Goal: Information Seeking & Learning: Check status

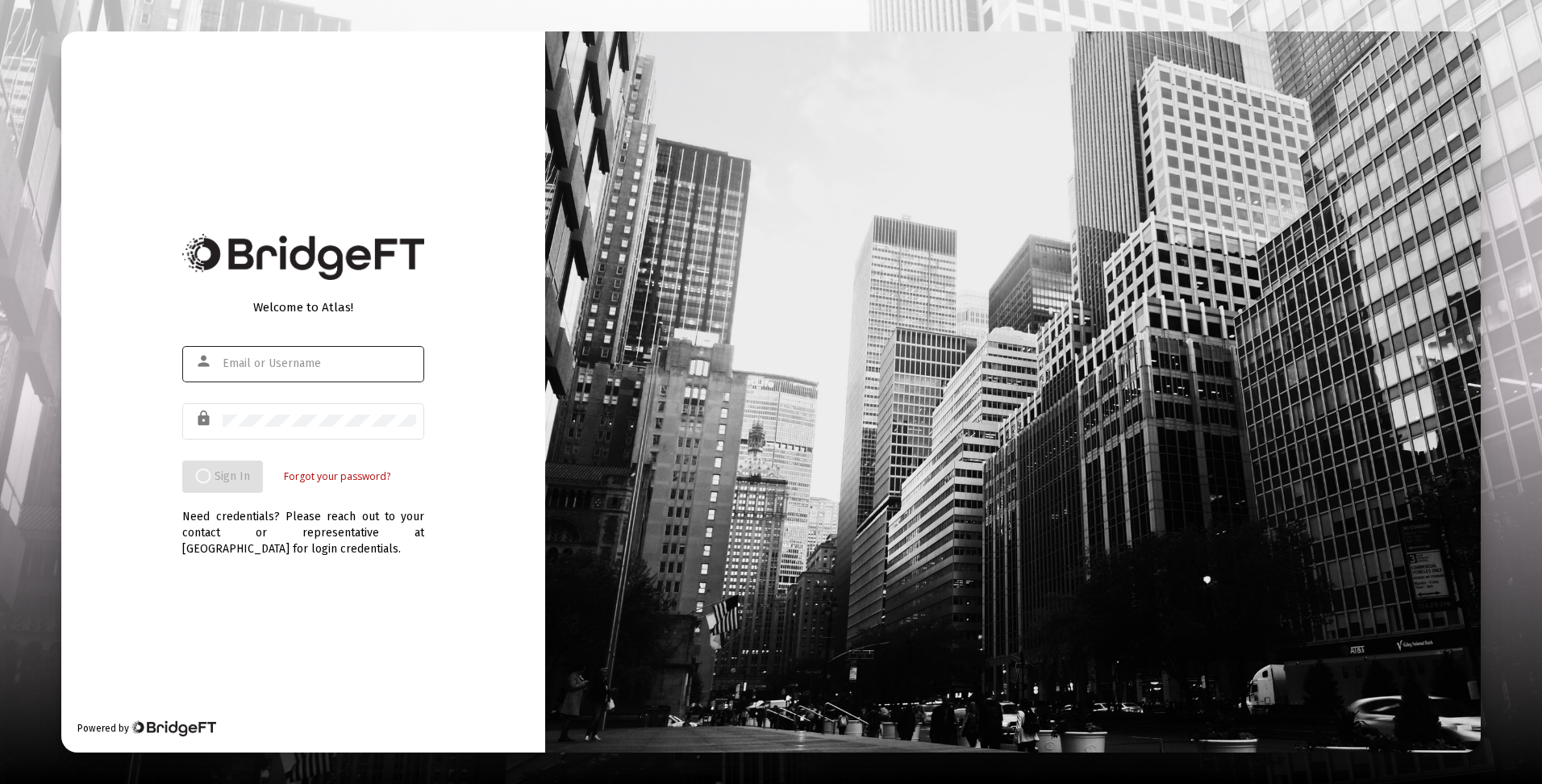
click at [352, 364] on input "text" at bounding box center [319, 364] width 194 height 13
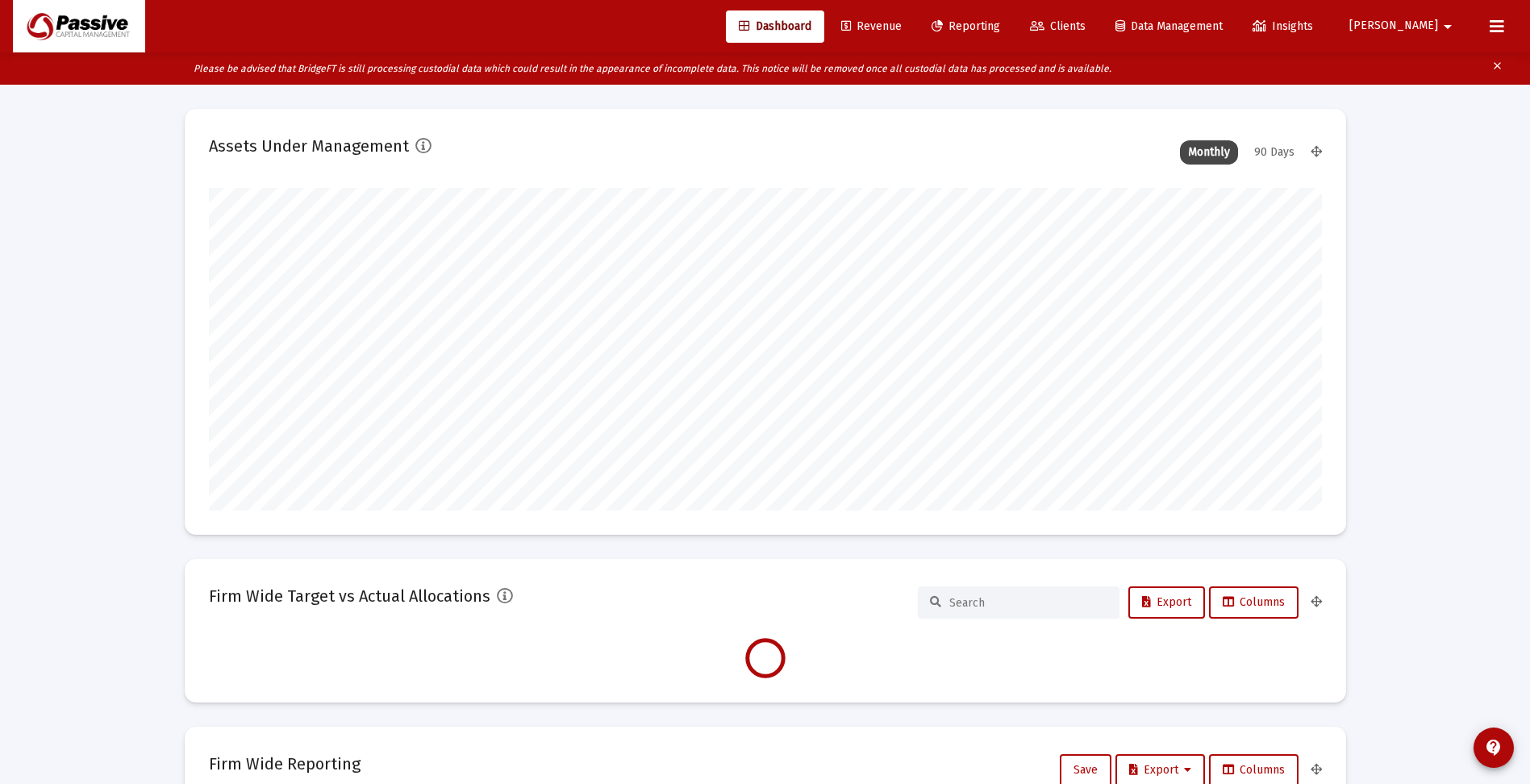
scroll to position [323, 599]
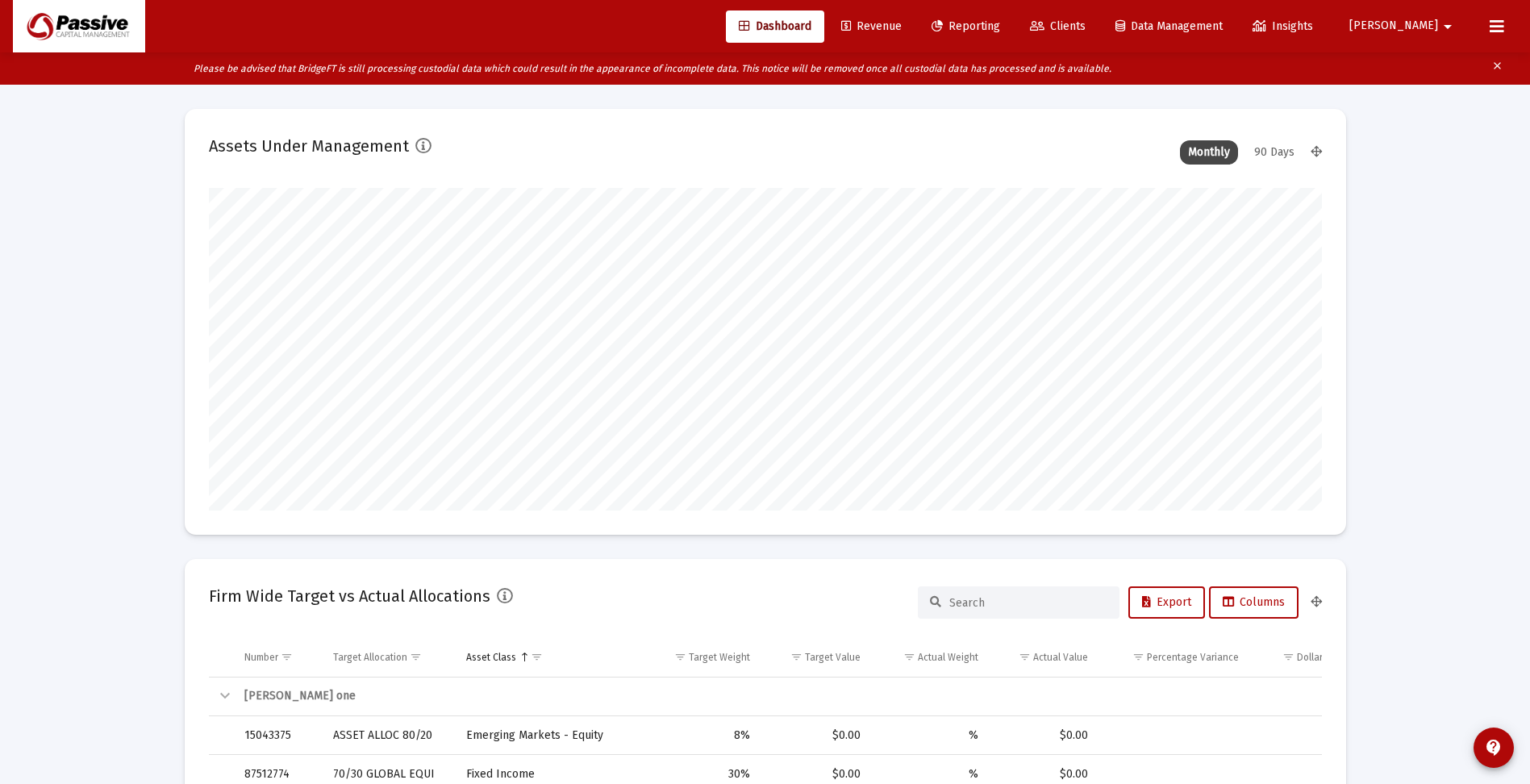
type input "[DATE]"
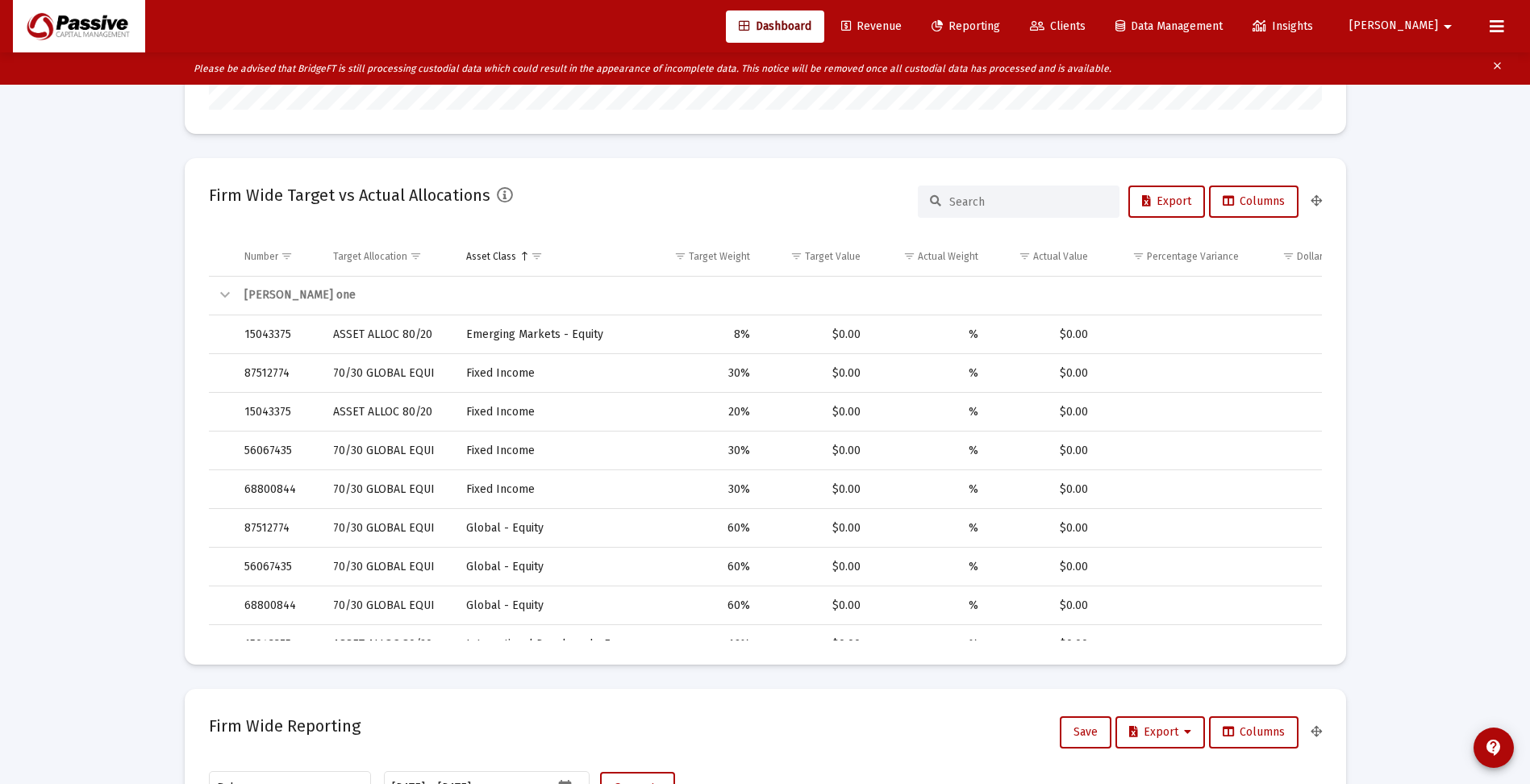
scroll to position [404, 0]
click at [227, 290] on div "Collapse" at bounding box center [224, 292] width 19 height 19
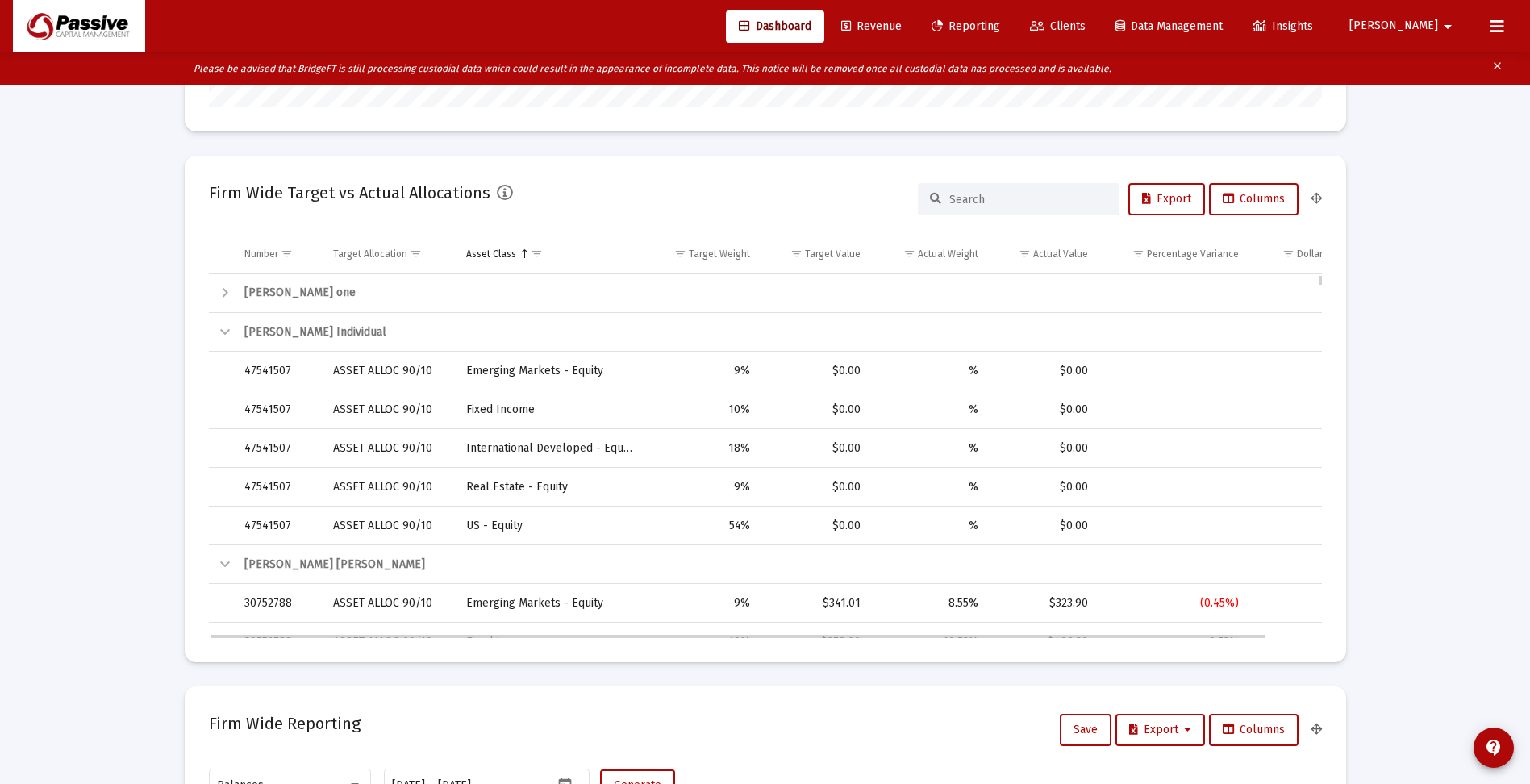
click at [227, 290] on div "Expand" at bounding box center [224, 292] width 19 height 19
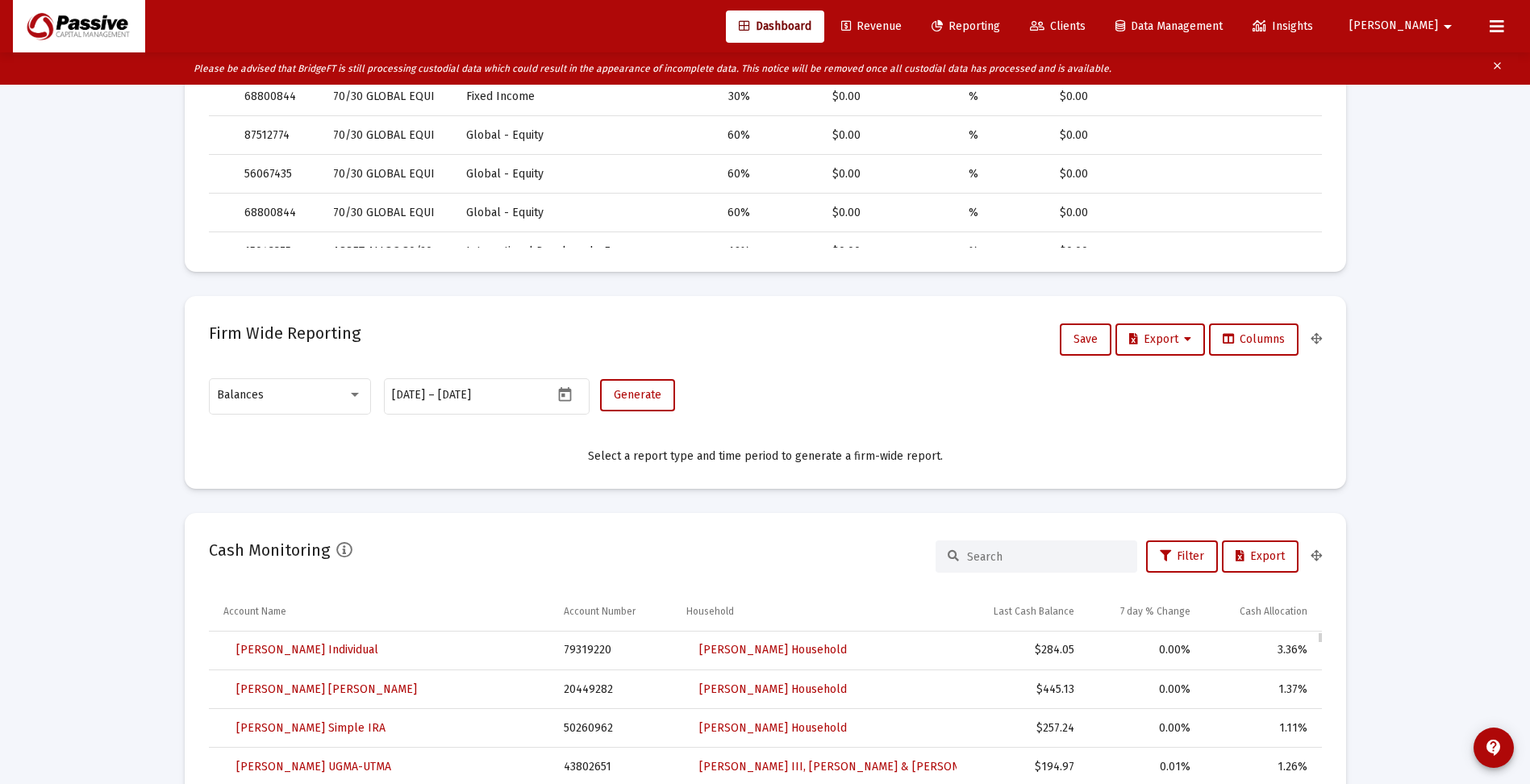
scroll to position [887, 0]
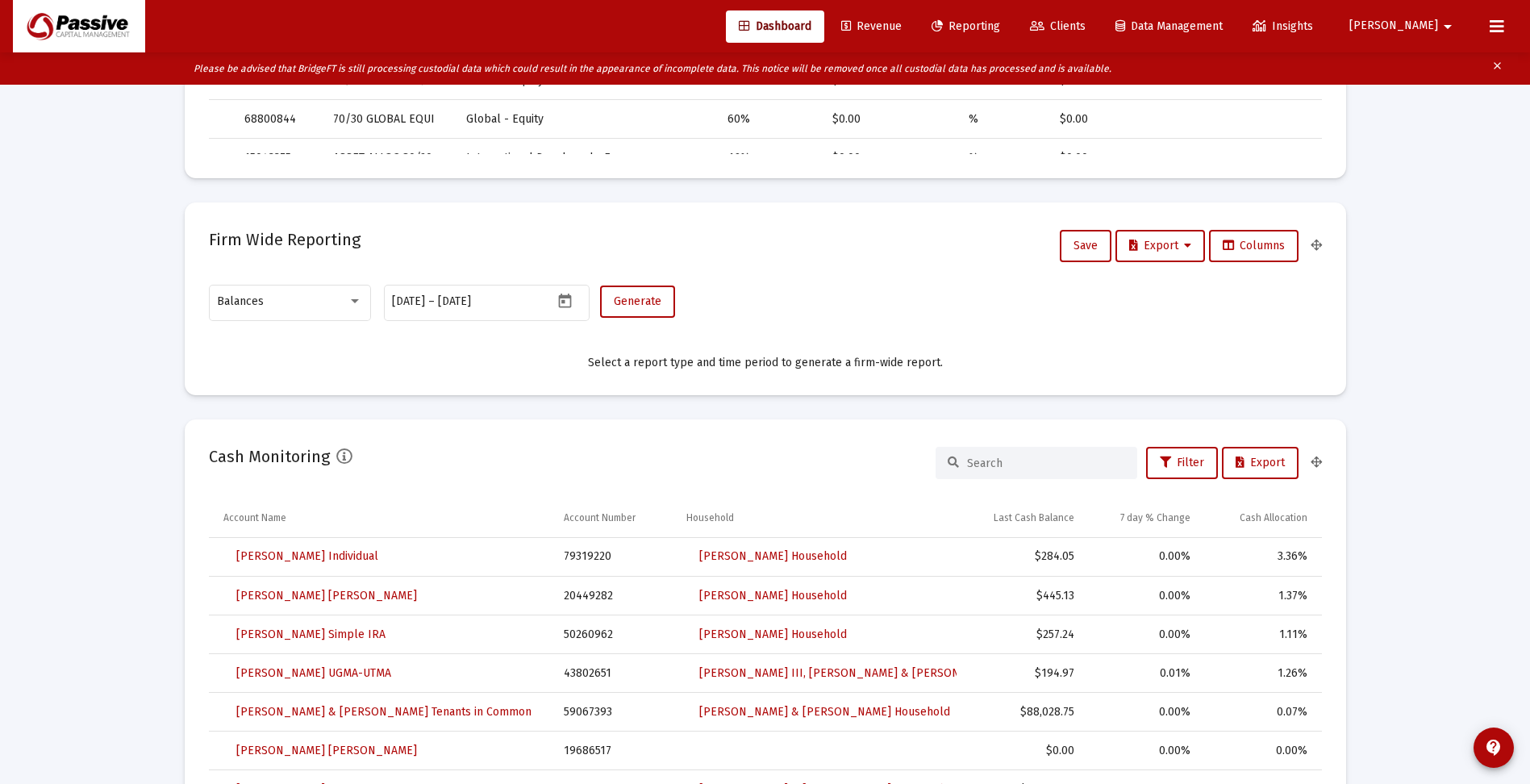
click at [1022, 464] on input at bounding box center [1046, 463] width 158 height 14
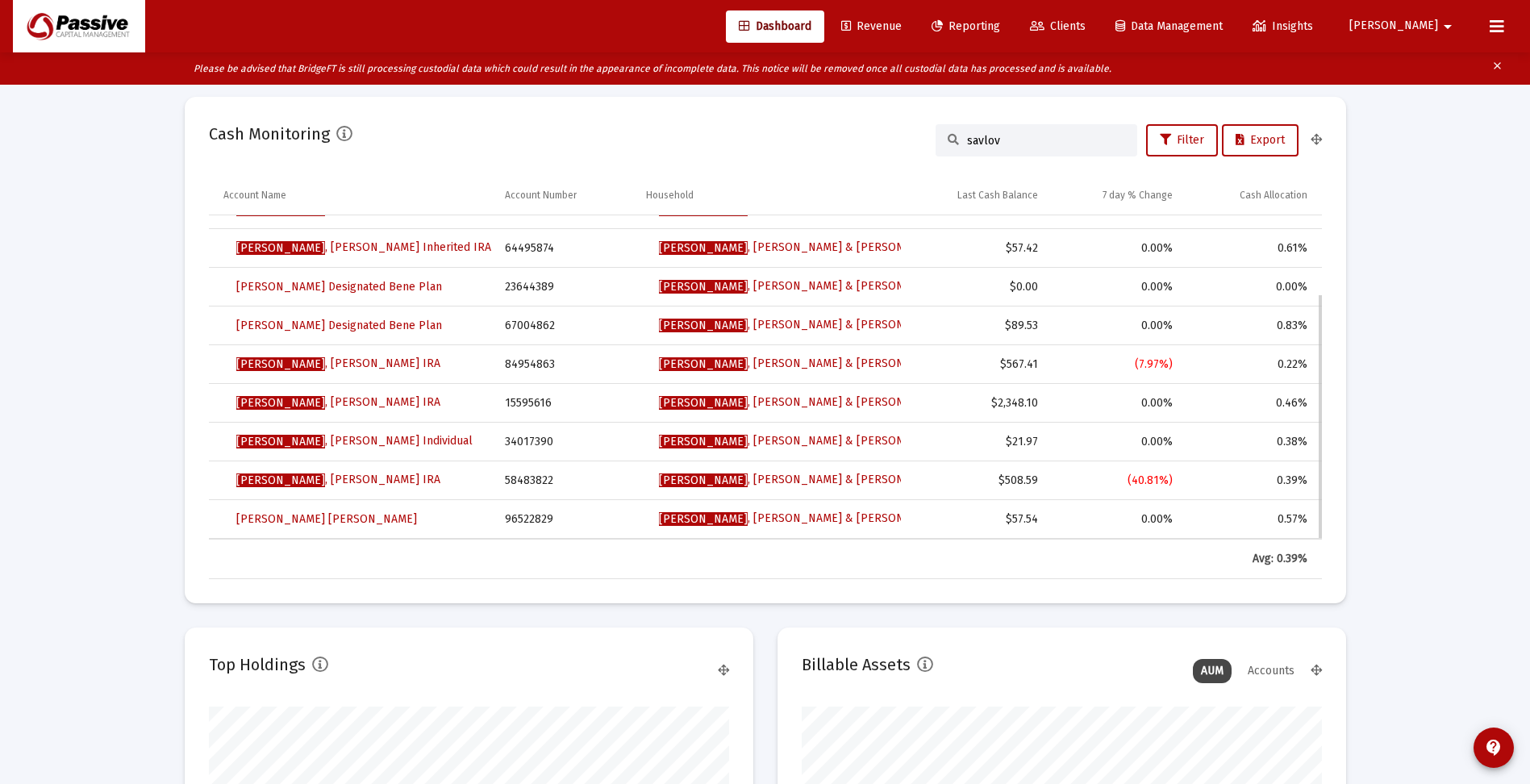
scroll to position [0, 0]
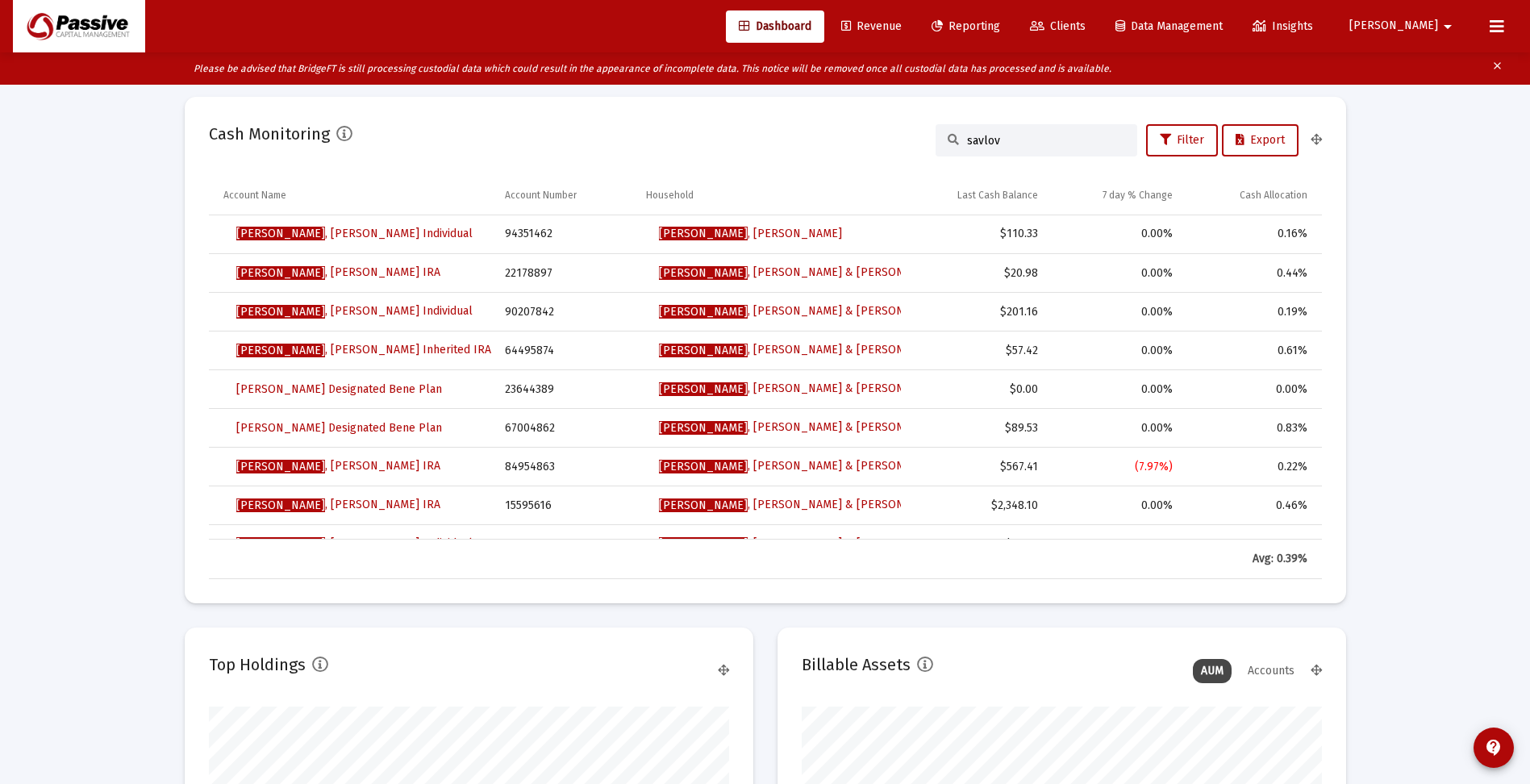
drag, startPoint x: 1006, startPoint y: 137, endPoint x: 964, endPoint y: 141, distance: 42.2
click at [967, 141] on input "savlov" at bounding box center [1046, 141] width 158 height 14
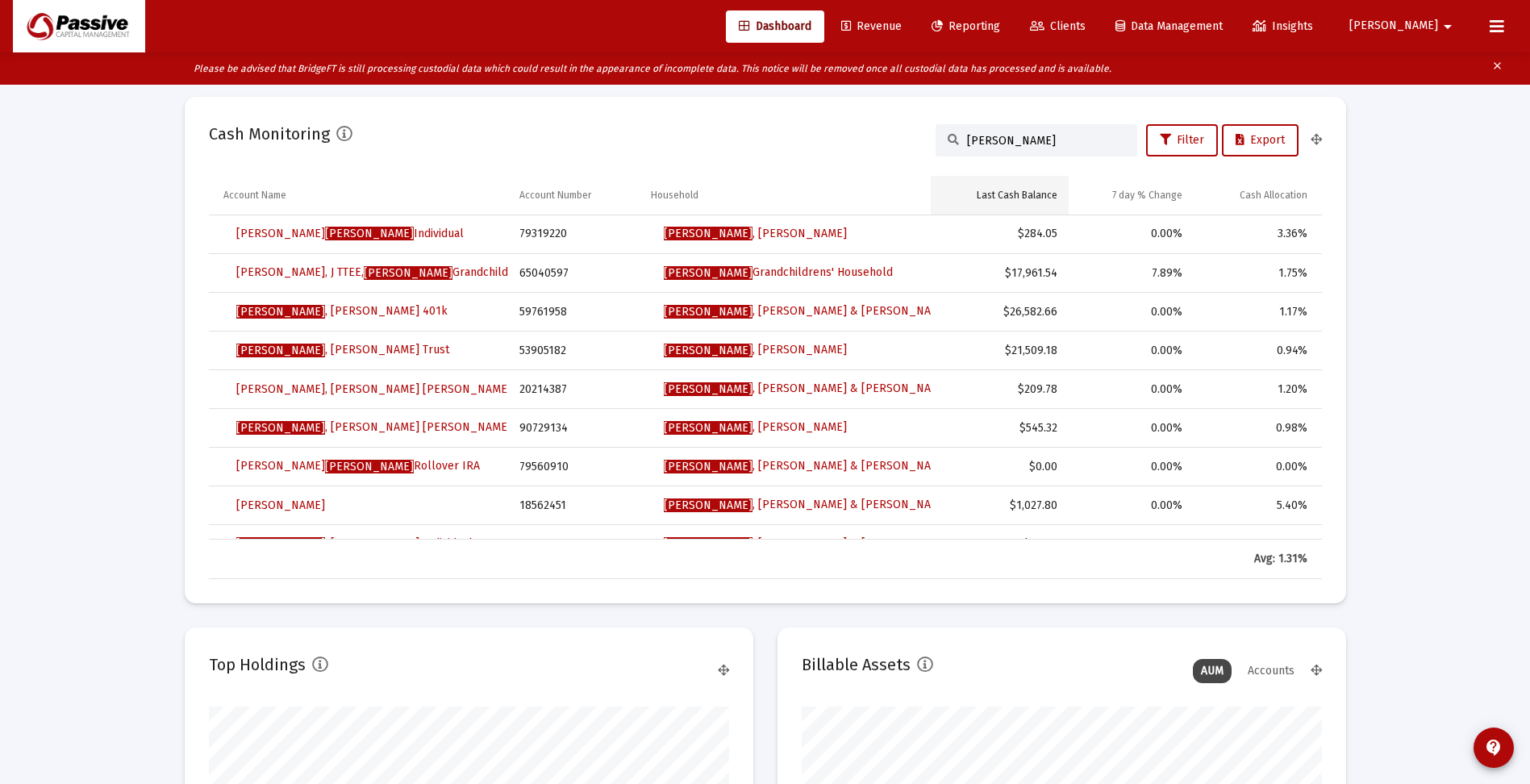
type input "[PERSON_NAME]"
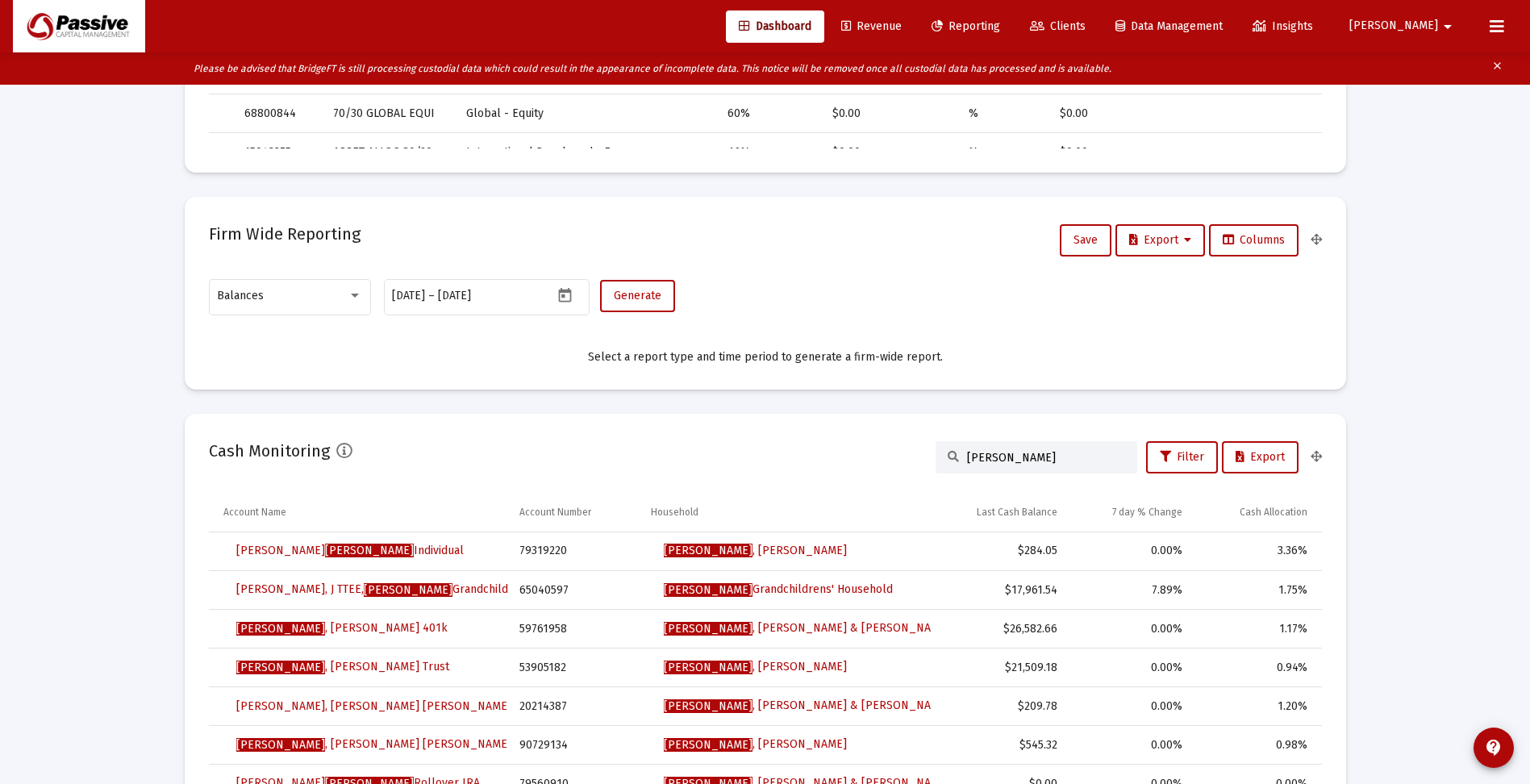
scroll to position [887, 0]
